Goal: Task Accomplishment & Management: Use online tool/utility

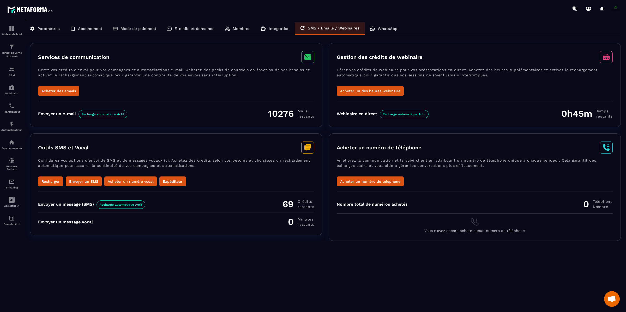
scroll to position [4482, 0]
click at [379, 30] on p "WhatsApp" at bounding box center [388, 28] width 20 height 5
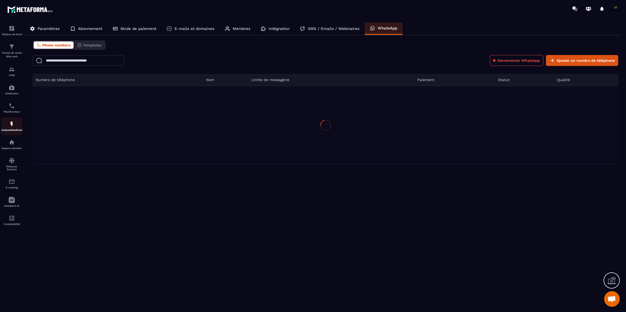
click at [13, 128] on div "Automatisations" at bounding box center [11, 126] width 21 height 10
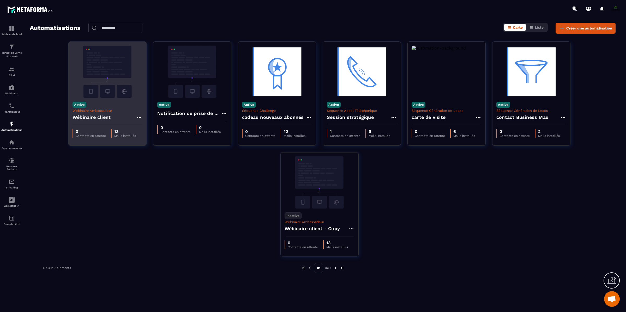
click at [97, 114] on h4 "Wébinaire client" at bounding box center [92, 117] width 38 height 7
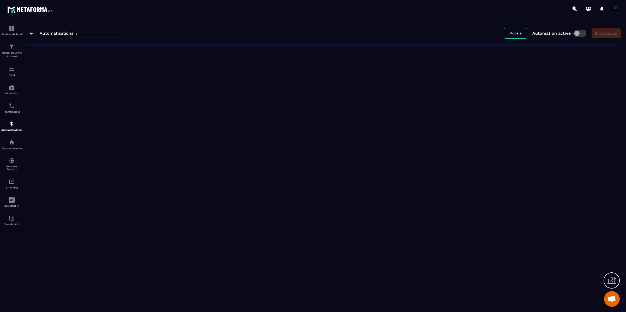
type input "**********"
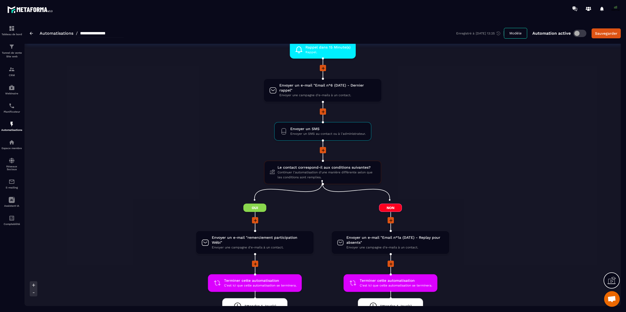
scroll to position [459, 0]
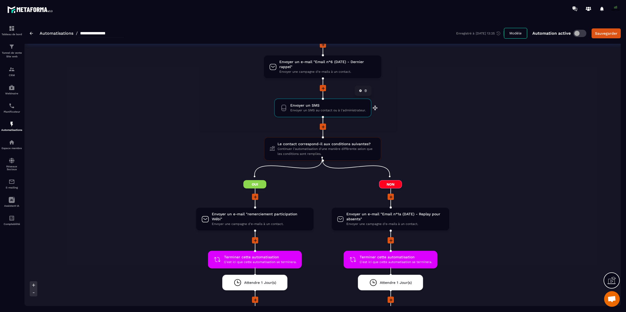
click at [338, 103] on span "Envoyer un SMS" at bounding box center [327, 105] width 75 height 5
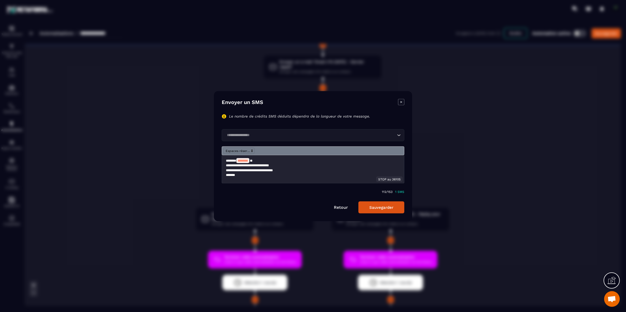
click at [275, 133] on input "Search for option" at bounding box center [310, 135] width 171 height 6
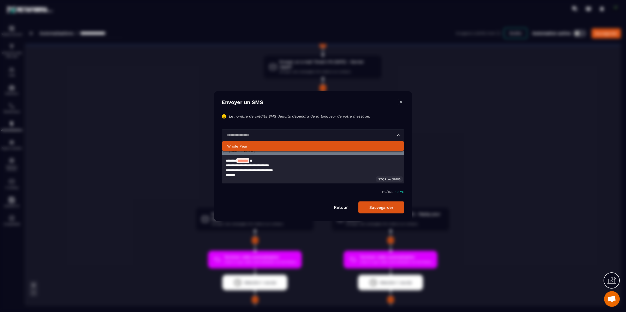
click at [266, 147] on p "Whole Pear" at bounding box center [313, 146] width 172 height 5
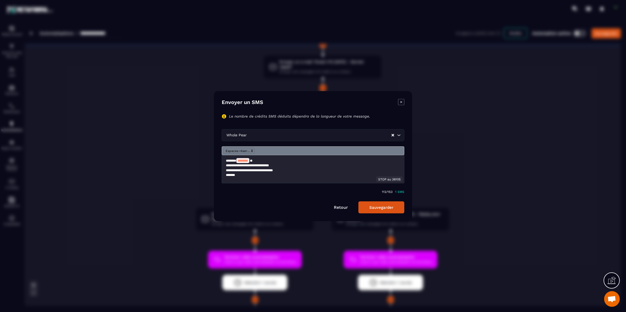
click at [389, 206] on button "Sauvegarder" at bounding box center [382, 207] width 46 height 12
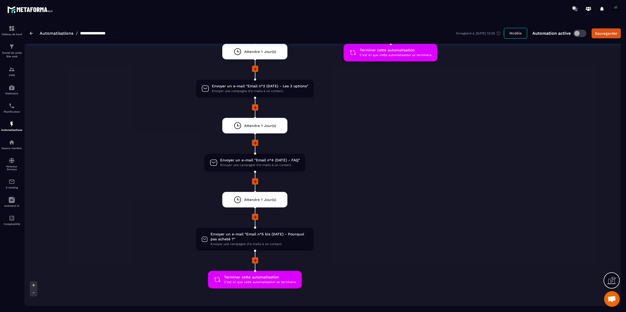
scroll to position [828, 0]
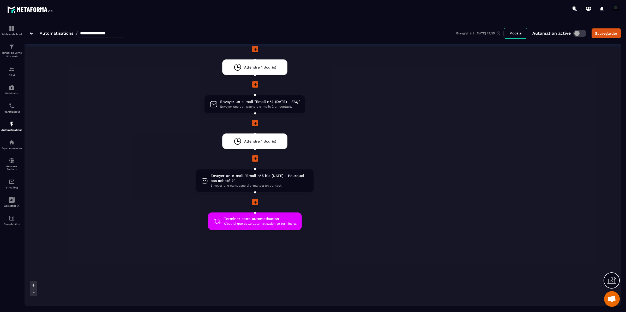
click at [30, 33] on img at bounding box center [31, 33] width 3 height 3
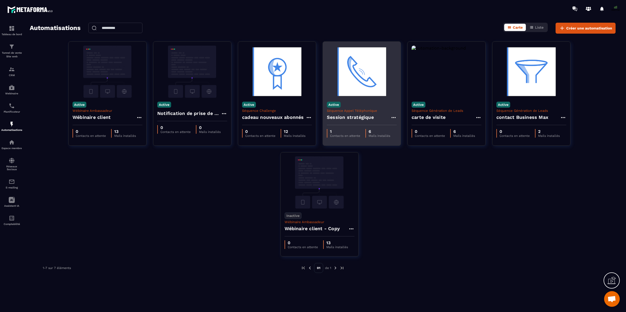
click at [361, 117] on h4 "Session stratégique" at bounding box center [350, 117] width 47 height 7
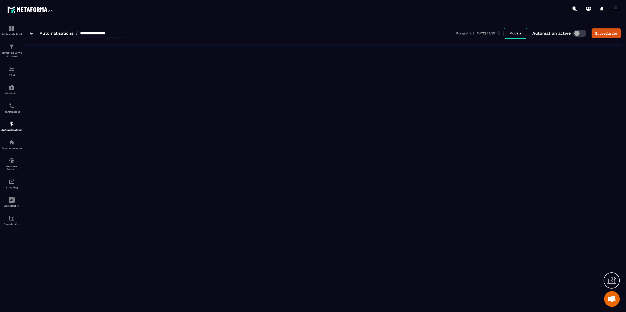
type input "**********"
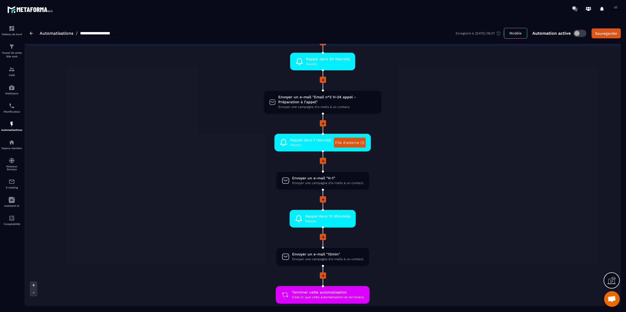
scroll to position [265, 0]
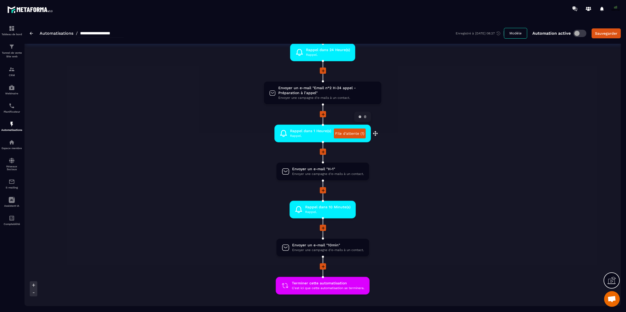
click at [355, 132] on link "File d'attente (1)" at bounding box center [350, 134] width 32 height 10
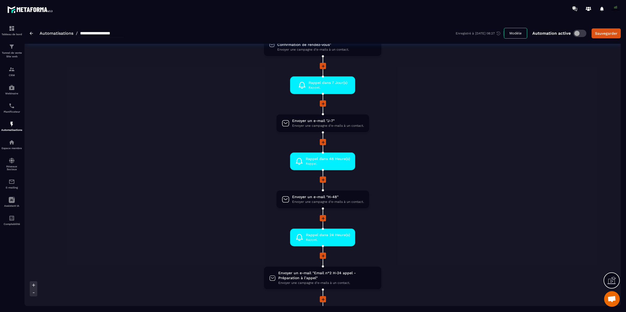
scroll to position [0, 0]
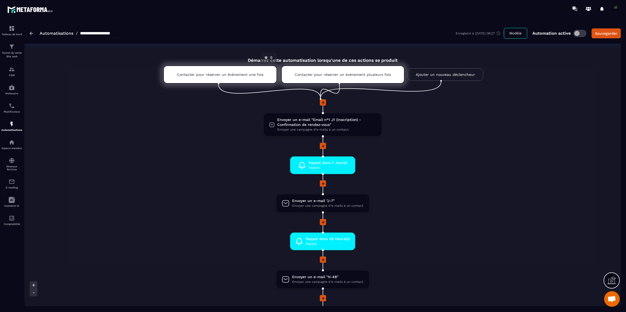
click at [240, 73] on p "Contacter pour réserver un événement une fois" at bounding box center [220, 75] width 87 height 4
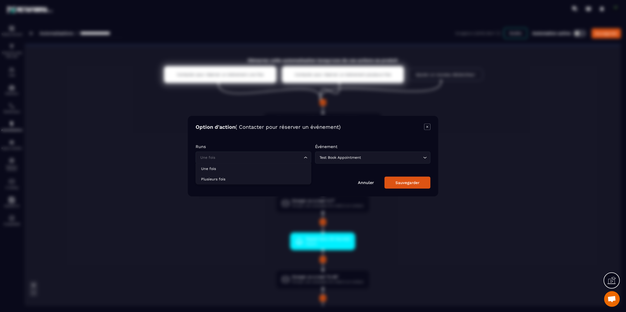
click at [264, 157] on input "Search for option" at bounding box center [251, 158] width 104 height 6
click at [262, 179] on p "Plusieurs fois" at bounding box center [253, 178] width 105 height 5
click at [405, 182] on div "Sauvegarder" at bounding box center [408, 182] width 24 height 5
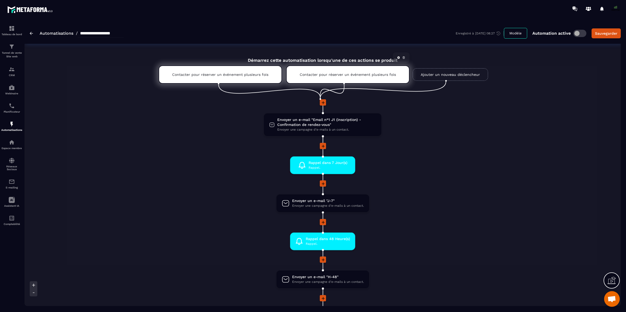
click at [330, 73] on p "Contacter pour réserver un événement plusieurs fois" at bounding box center [348, 75] width 96 height 4
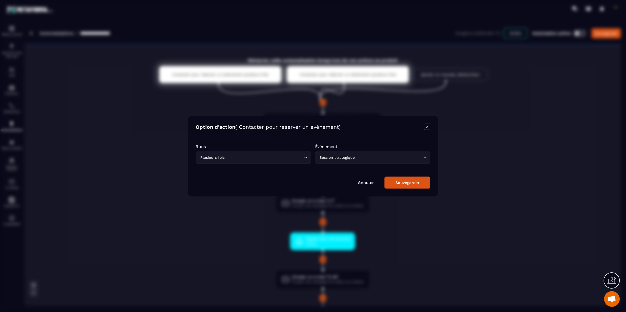
click at [399, 183] on div "Sauvegarder" at bounding box center [408, 182] width 24 height 5
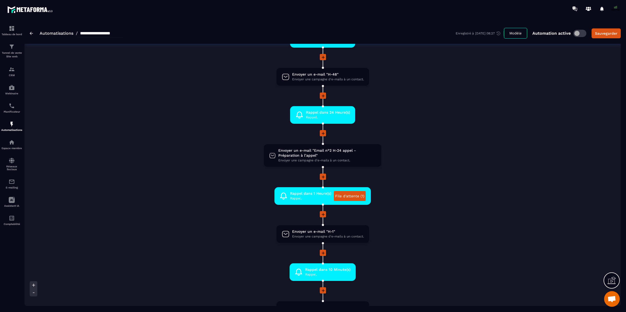
scroll to position [332, 0]
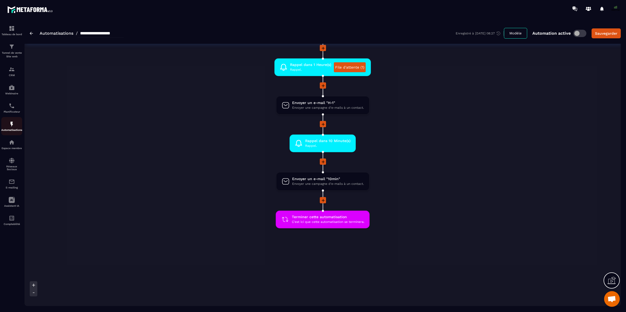
click at [12, 124] on img at bounding box center [12, 124] width 6 height 6
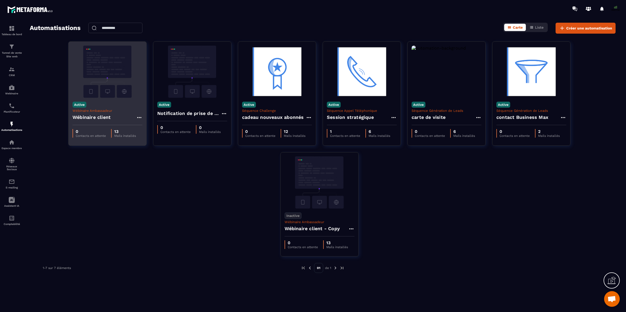
click at [107, 112] on p "Wébinaire Ambassadeur" at bounding box center [108, 111] width 70 height 4
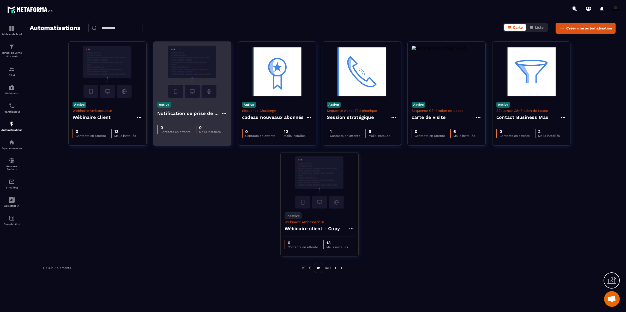
click at [175, 118] on div "Notification de prise de RDV" at bounding box center [192, 115] width 70 height 13
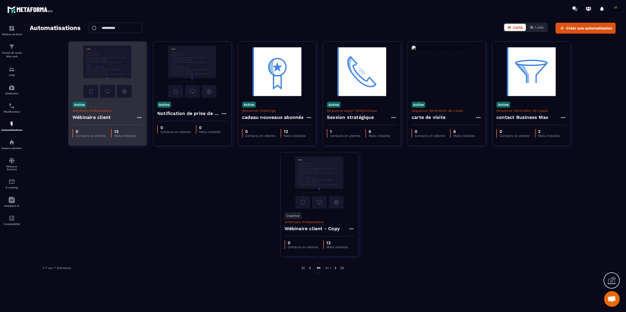
click at [89, 114] on h4 "Wébinaire client" at bounding box center [92, 117] width 38 height 7
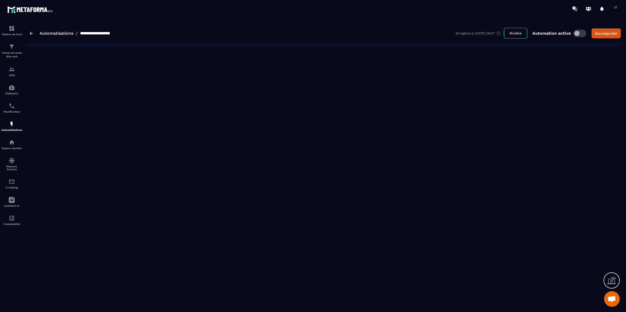
type input "**********"
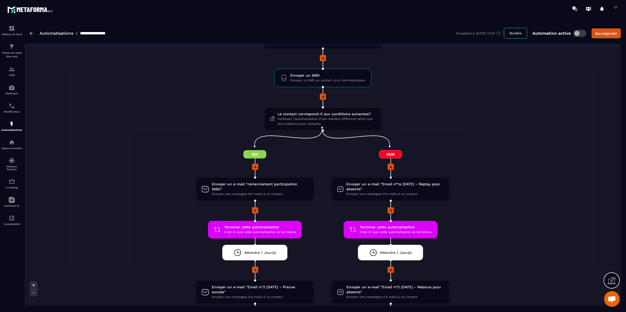
scroll to position [493, 0]
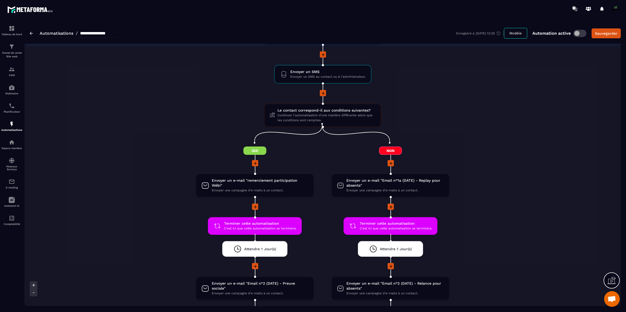
click at [391, 162] on icon at bounding box center [391, 163] width 3 height 3
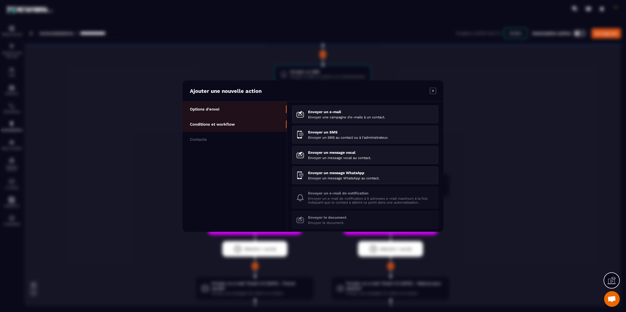
click at [216, 122] on p "Conditions et workflow" at bounding box center [212, 124] width 45 height 5
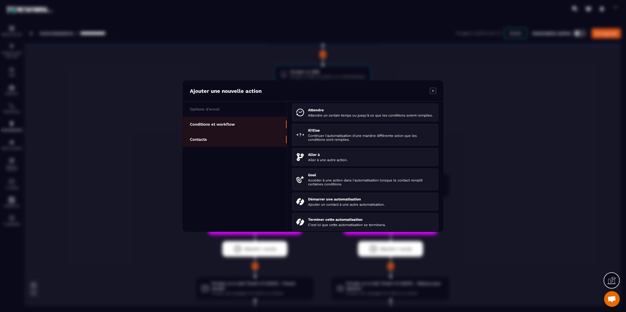
scroll to position [0, 0]
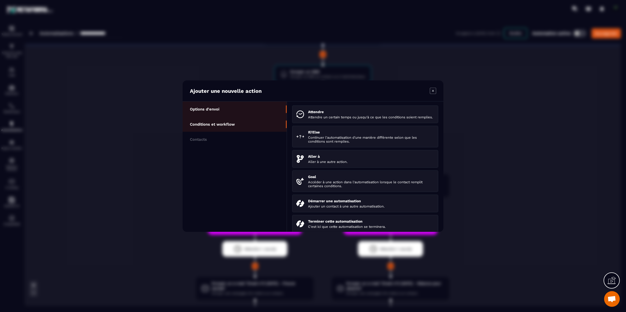
click at [240, 110] on li "Options d'envoi" at bounding box center [235, 109] width 104 height 15
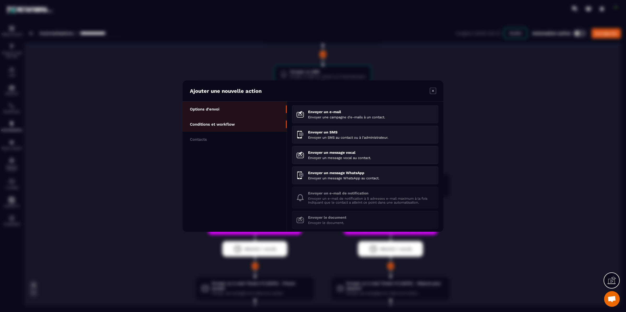
click at [238, 123] on li "Conditions et workflow" at bounding box center [235, 124] width 104 height 15
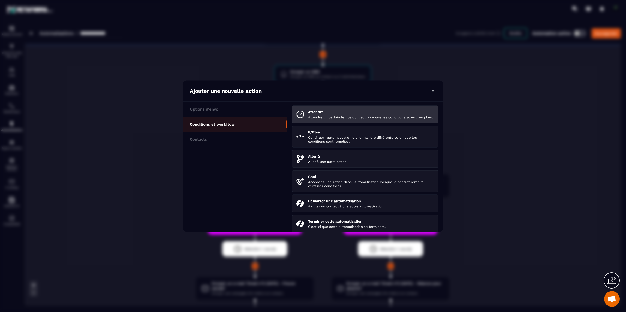
click at [327, 119] on p "Attendre un certain temps ou jusqu'à ce que les conditions soient remplies." at bounding box center [371, 117] width 126 height 4
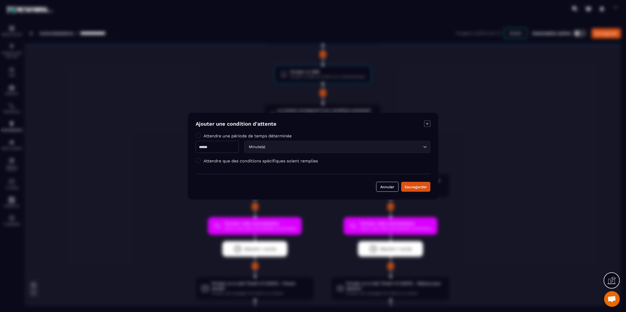
click at [226, 147] on input "Modal window" at bounding box center [217, 147] width 43 height 12
type input "*"
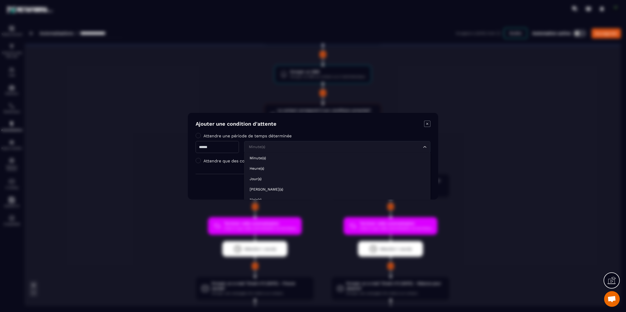
click at [289, 150] on div "Minute(s) Loading..." at bounding box center [337, 147] width 186 height 12
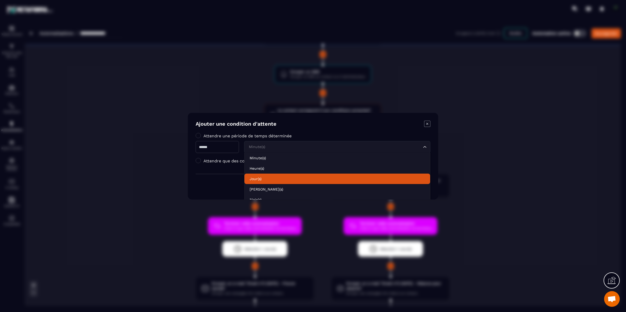
click at [287, 177] on p "Jour(s)" at bounding box center [337, 178] width 175 height 5
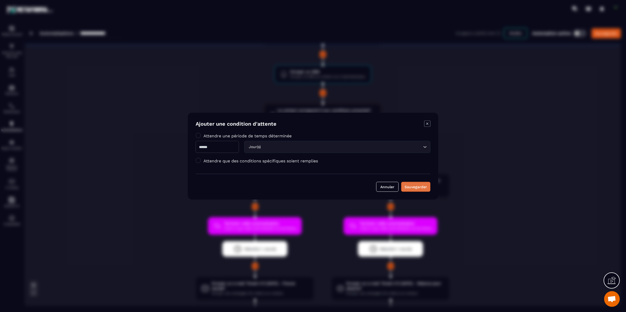
click at [409, 187] on div "Sauvegarder" at bounding box center [416, 186] width 22 height 5
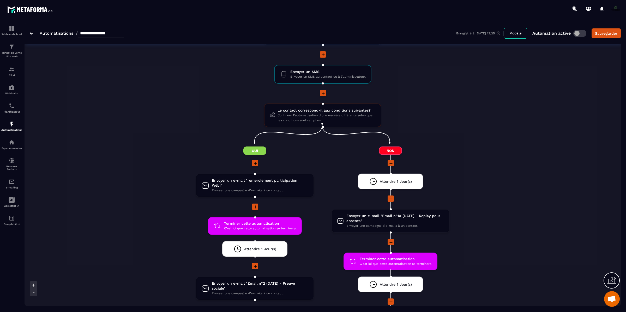
click at [255, 161] on icon at bounding box center [255, 163] width 5 height 5
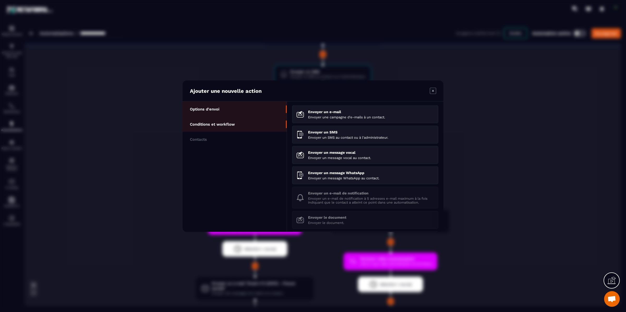
click at [246, 126] on li "Conditions et workflow" at bounding box center [235, 124] width 104 height 15
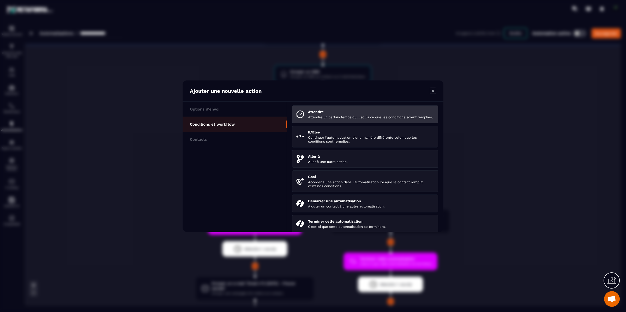
click at [332, 118] on p "Attendre un certain temps ou jusqu'à ce que les conditions soient remplies." at bounding box center [371, 117] width 126 height 4
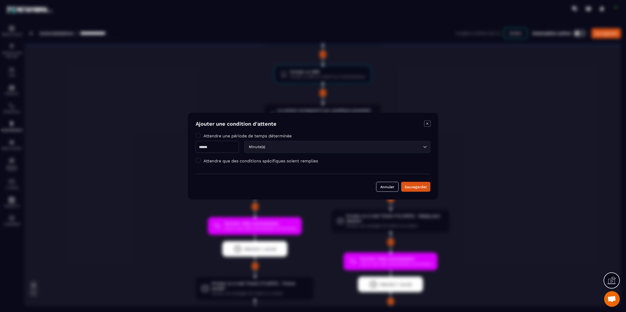
click at [218, 148] on input "Modal window" at bounding box center [217, 147] width 43 height 12
type input "*"
click at [266, 149] on div "Minute(s)" at bounding box center [334, 147] width 175 height 6
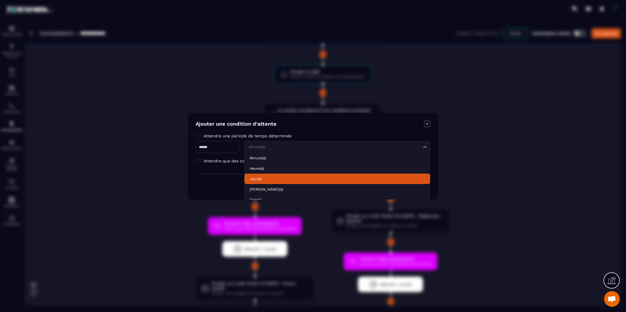
click at [277, 175] on li "Jour(s)" at bounding box center [338, 179] width 186 height 10
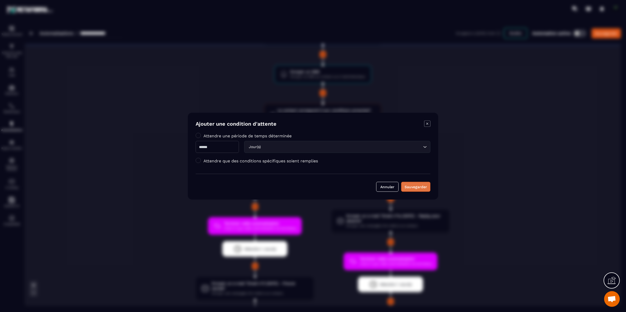
click at [419, 188] on div "Sauvegarder" at bounding box center [416, 186] width 22 height 5
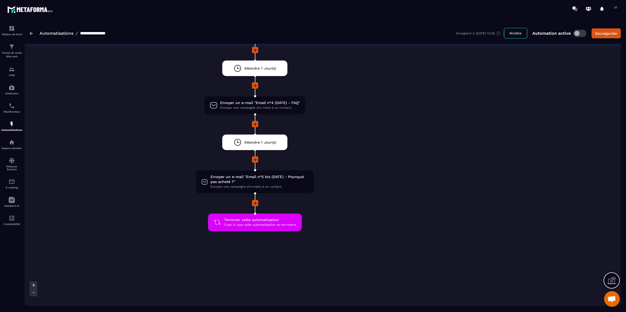
scroll to position [863, 0]
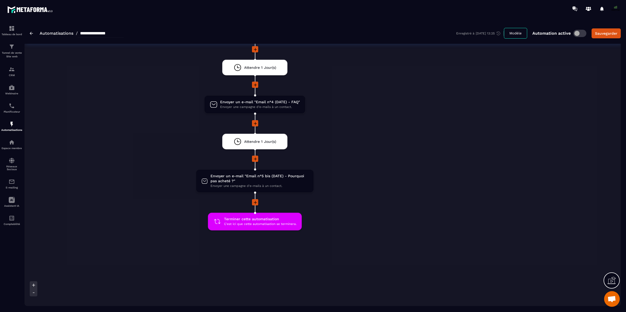
click at [32, 34] on img at bounding box center [31, 33] width 3 height 3
